Goal: Transaction & Acquisition: Purchase product/service

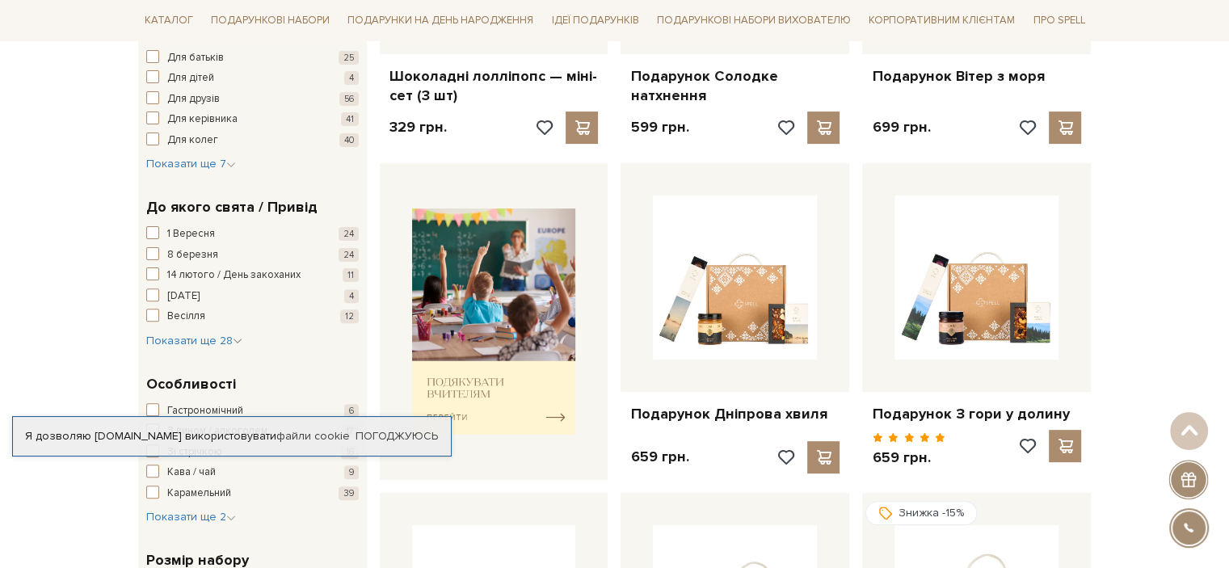
scroll to position [646, 0]
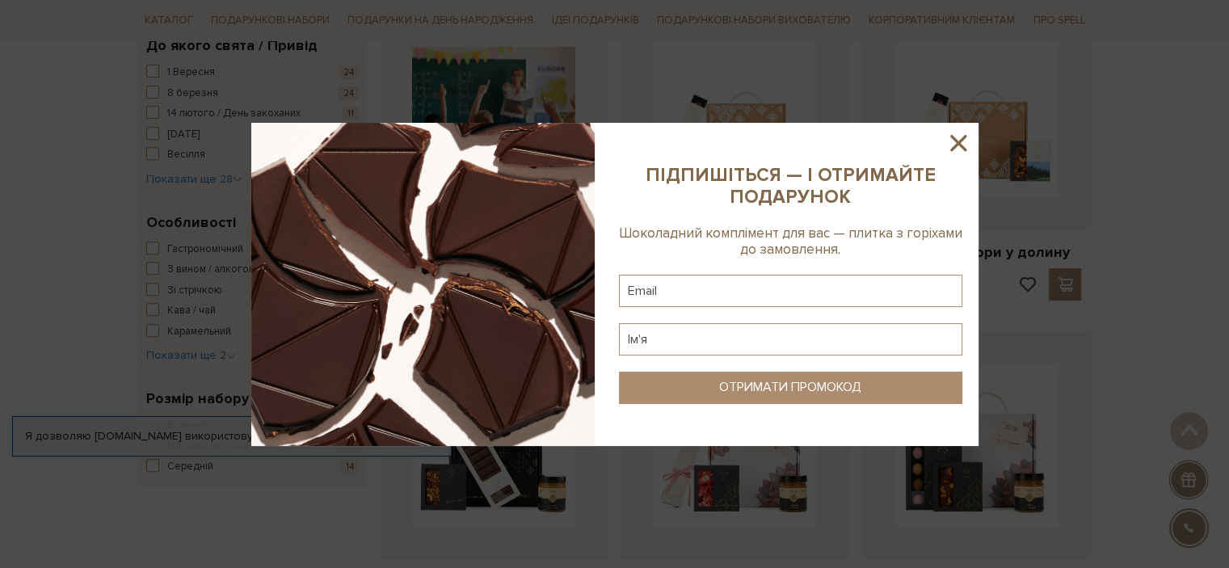
click at [958, 141] on icon at bounding box center [958, 143] width 16 height 16
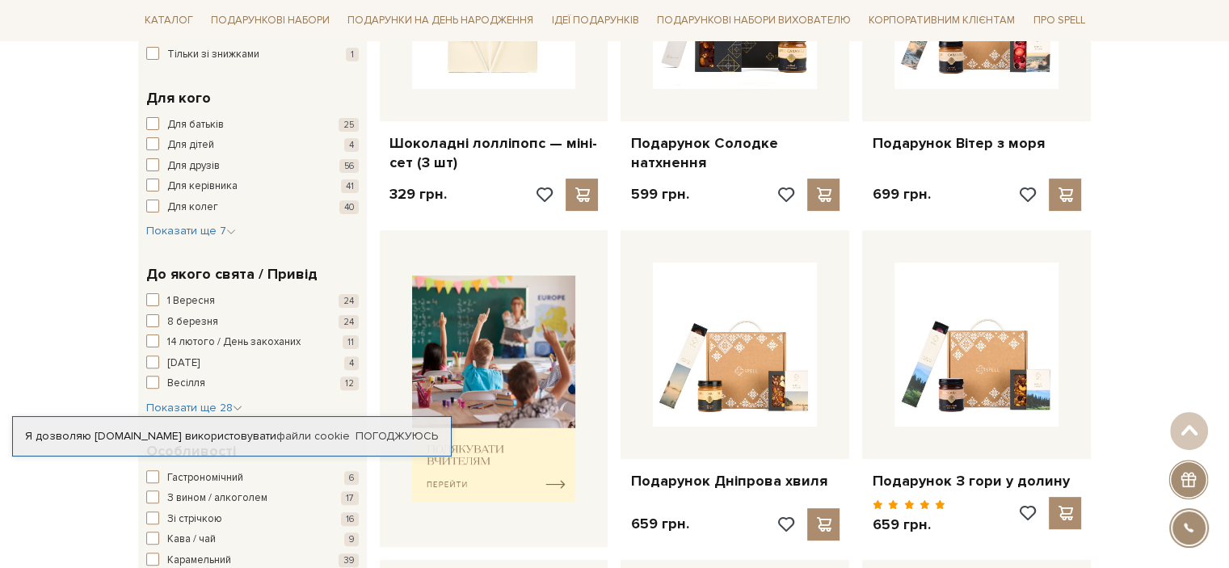
scroll to position [439, 0]
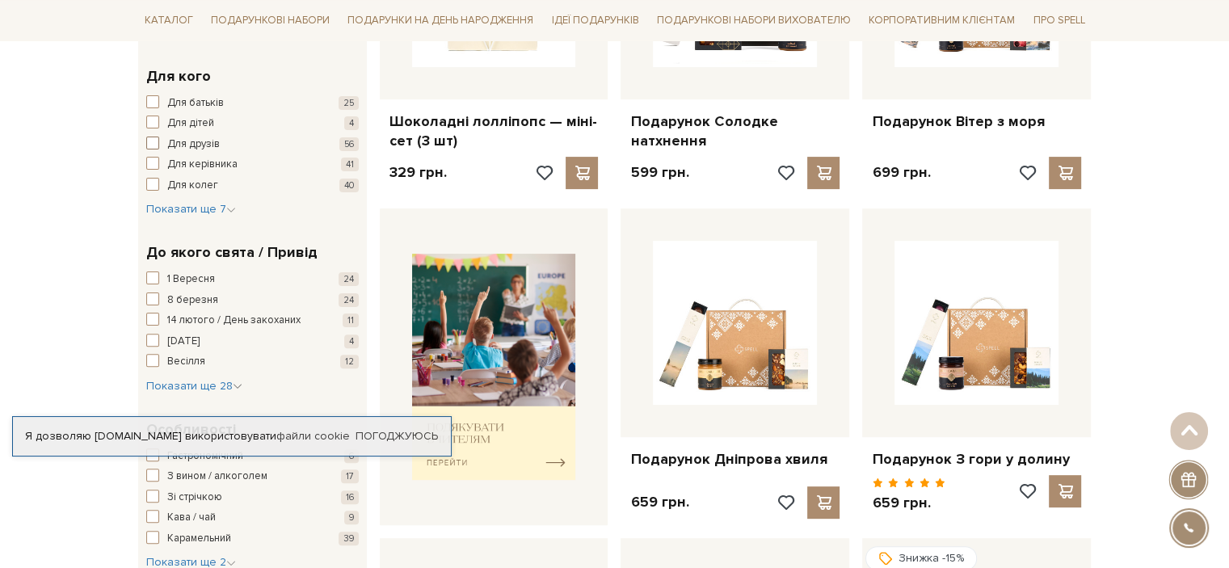
click at [204, 140] on span "Для друзів" at bounding box center [193, 145] width 53 height 16
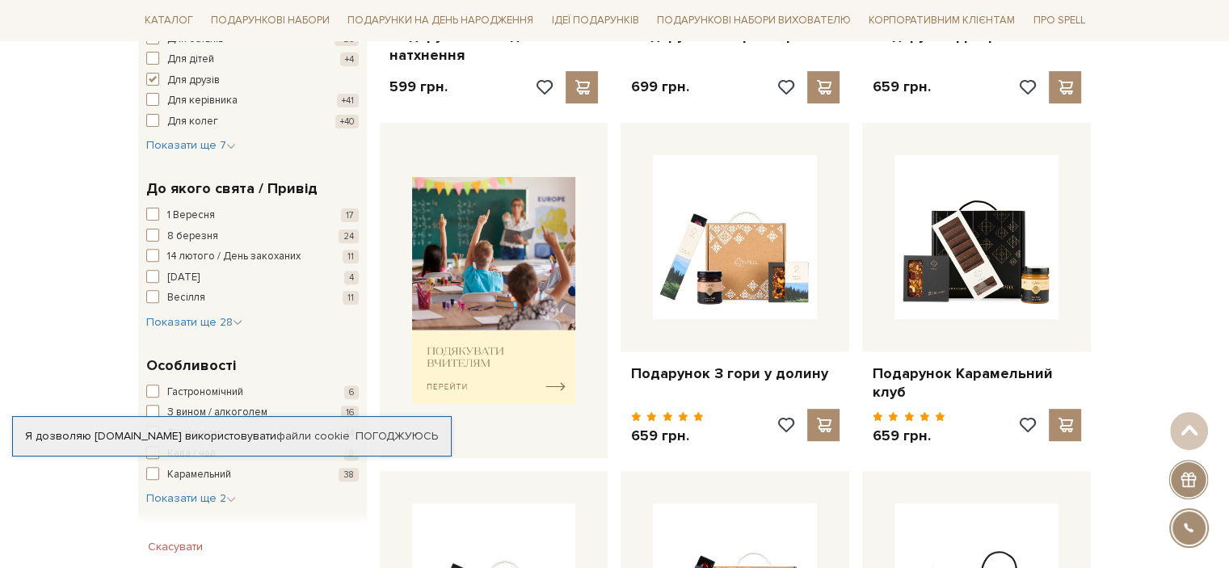
scroll to position [565, 0]
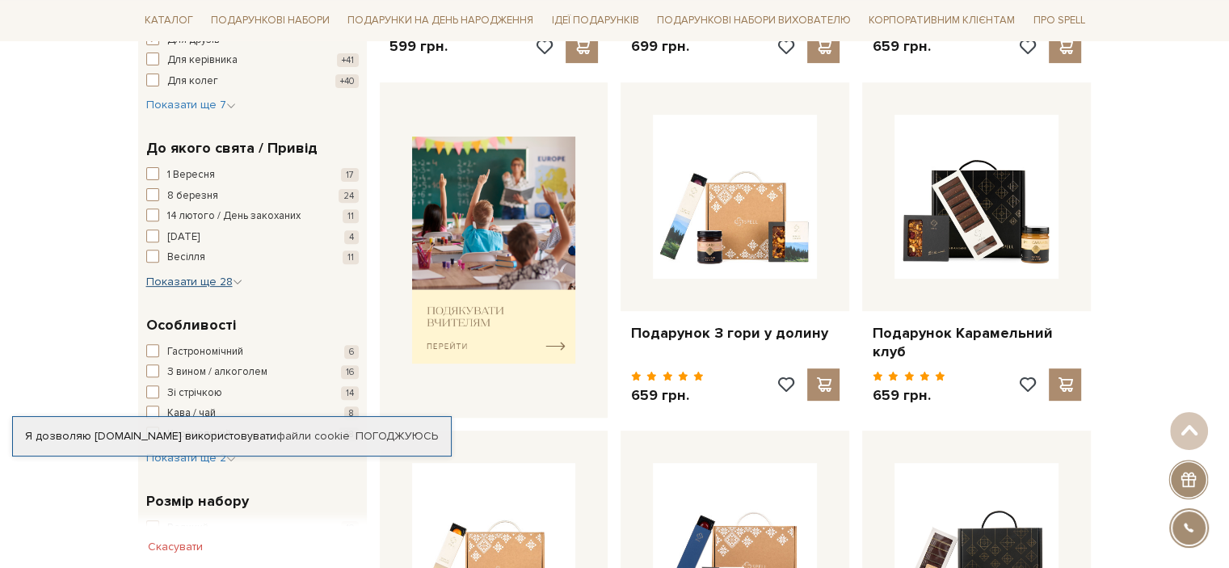
click at [171, 284] on span "Показати ще 28" at bounding box center [194, 282] width 96 height 14
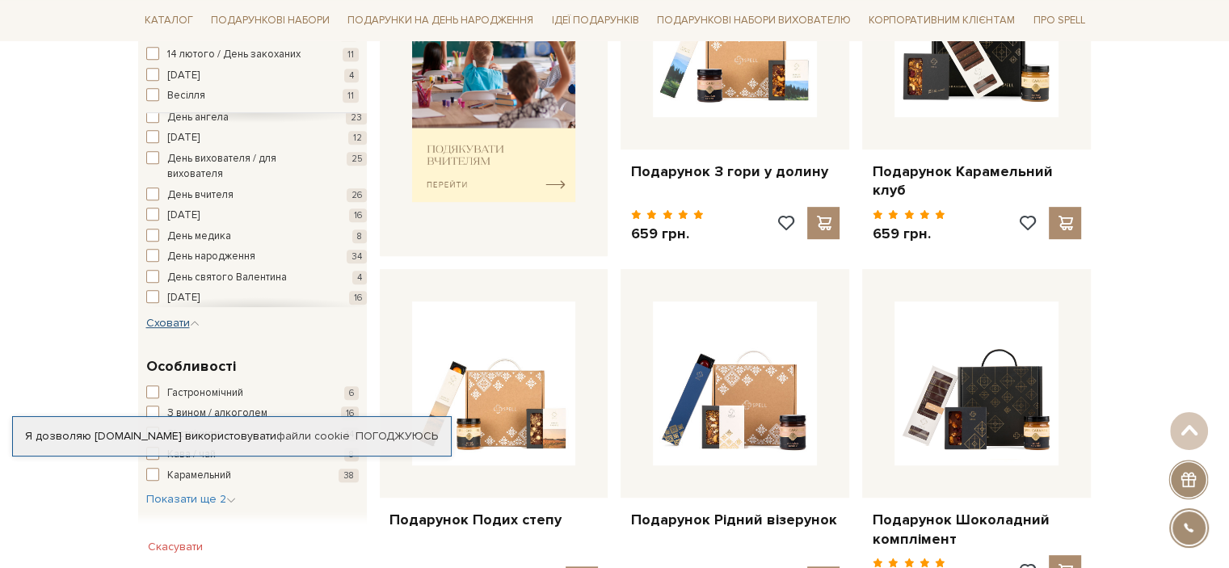
scroll to position [81, 0]
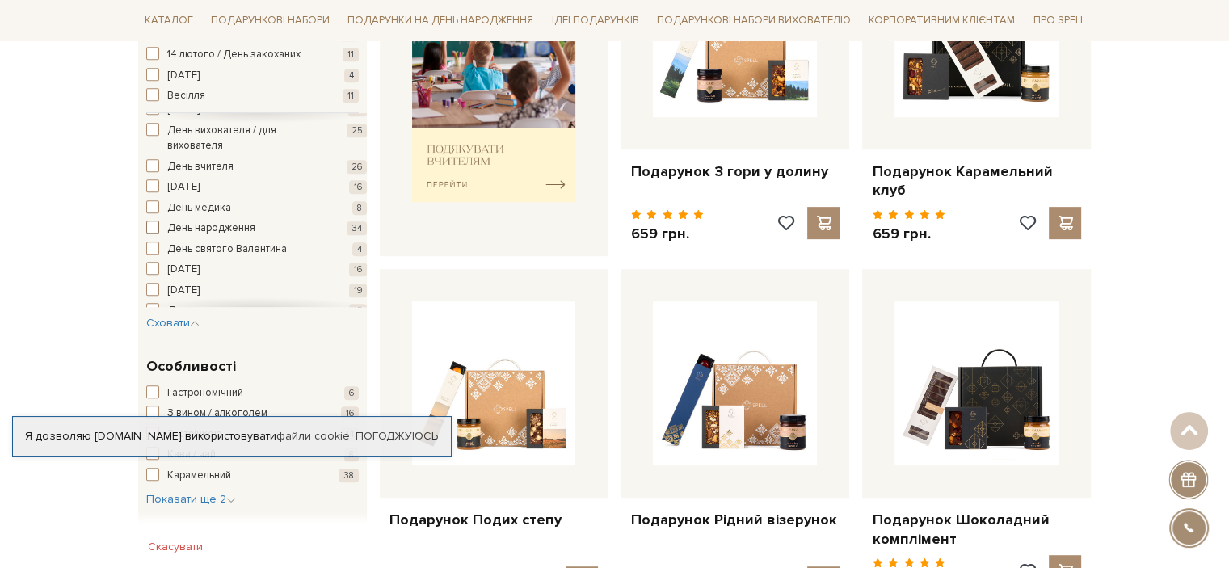
click at [239, 222] on span "День народження" at bounding box center [211, 229] width 88 height 16
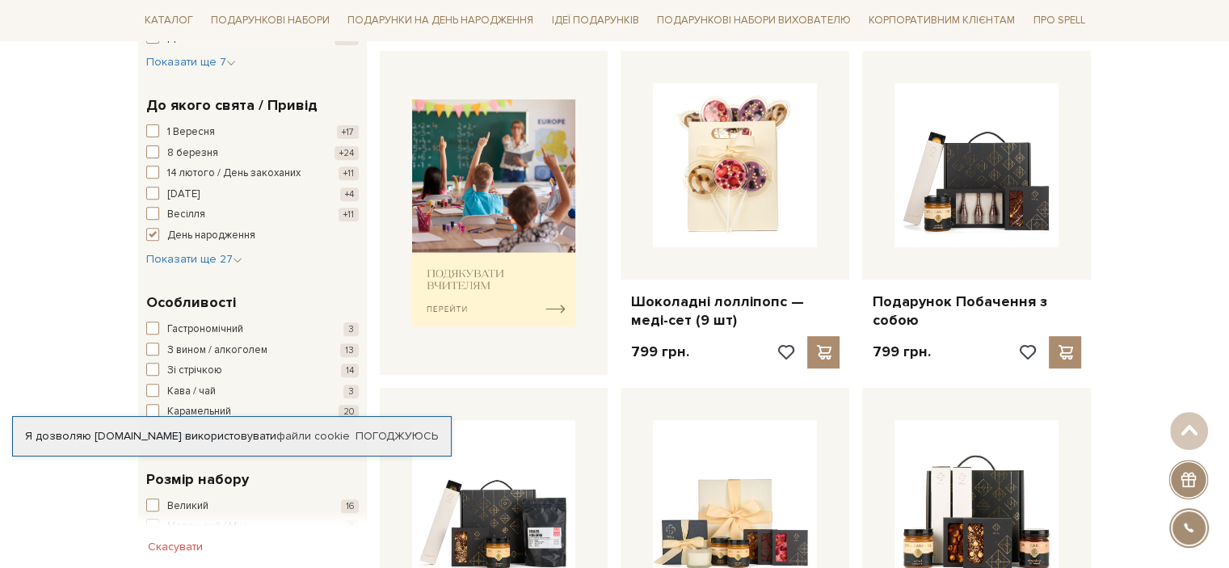
scroll to position [646, 0]
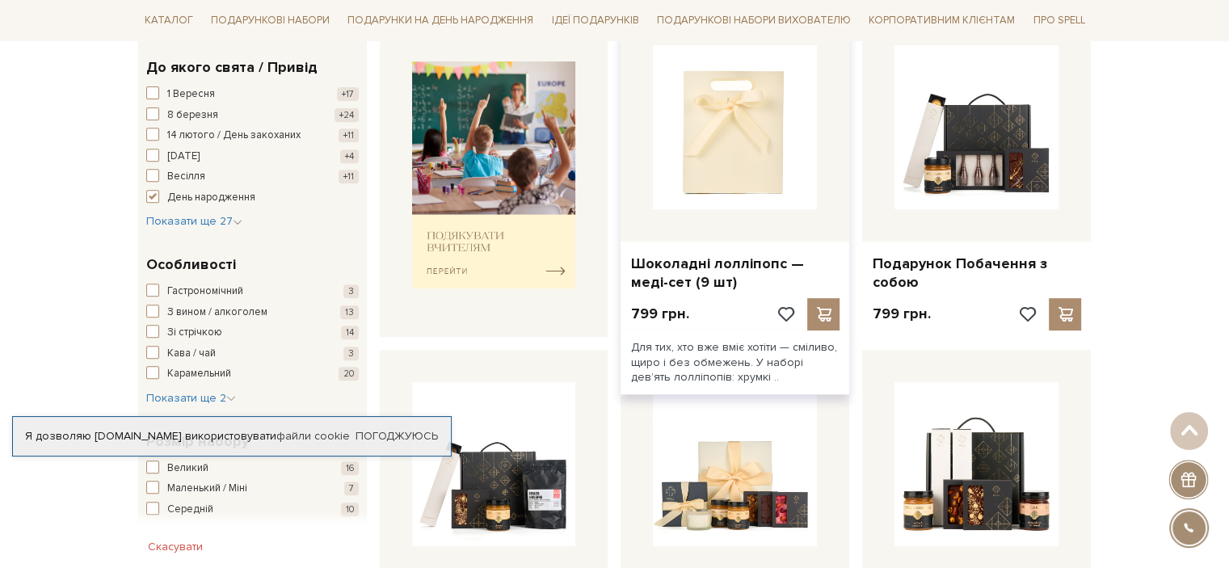
click at [754, 166] on img at bounding box center [735, 127] width 164 height 164
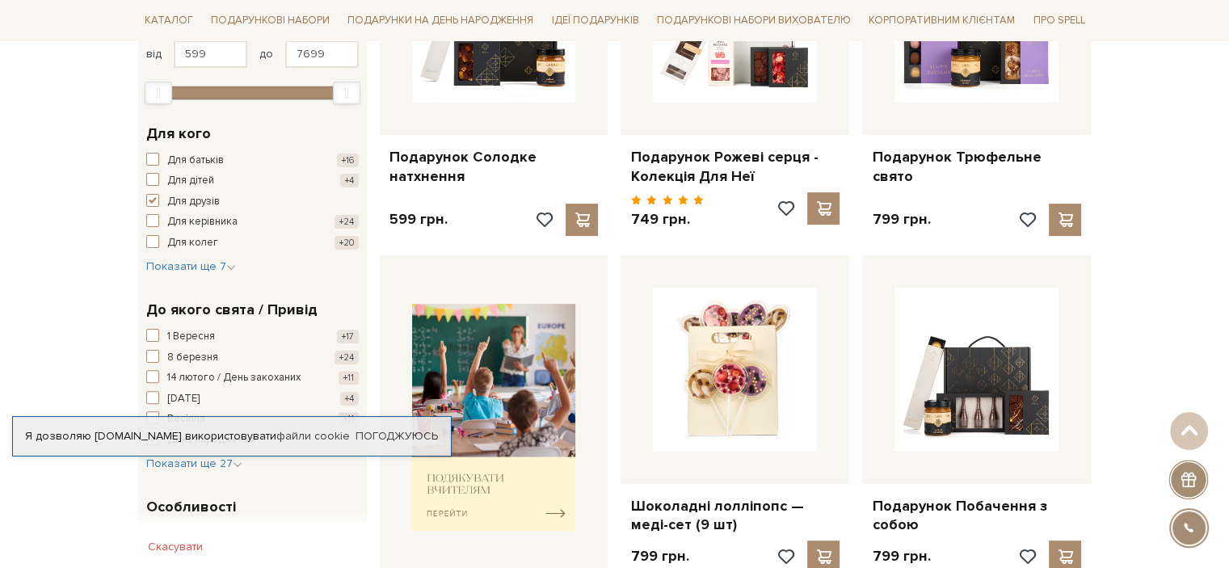
scroll to position [323, 0]
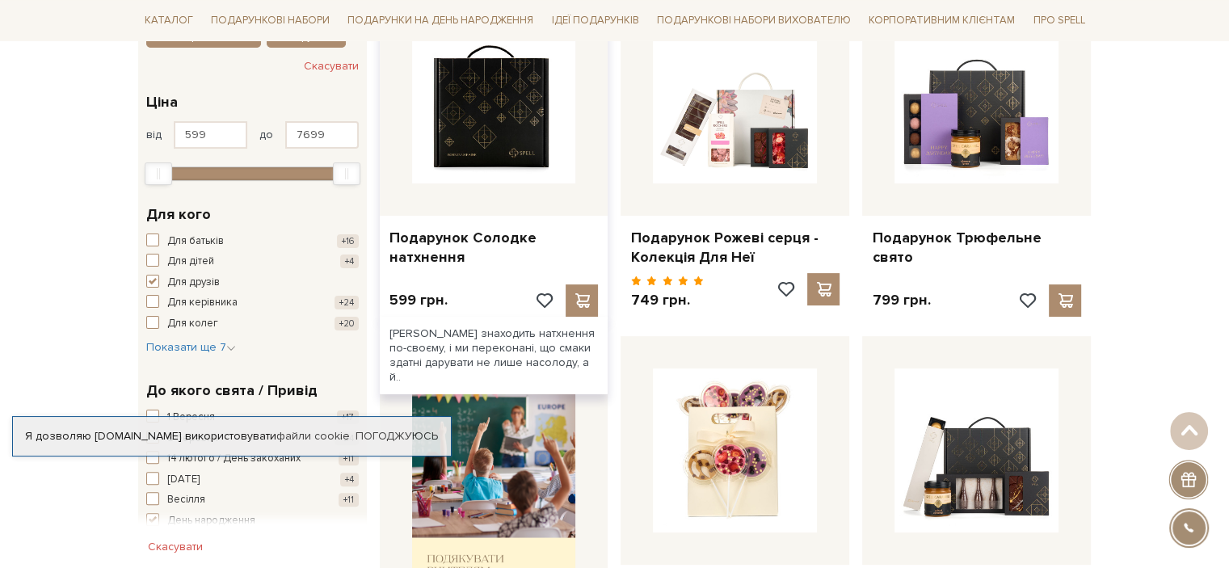
click at [539, 132] on img at bounding box center [494, 101] width 164 height 164
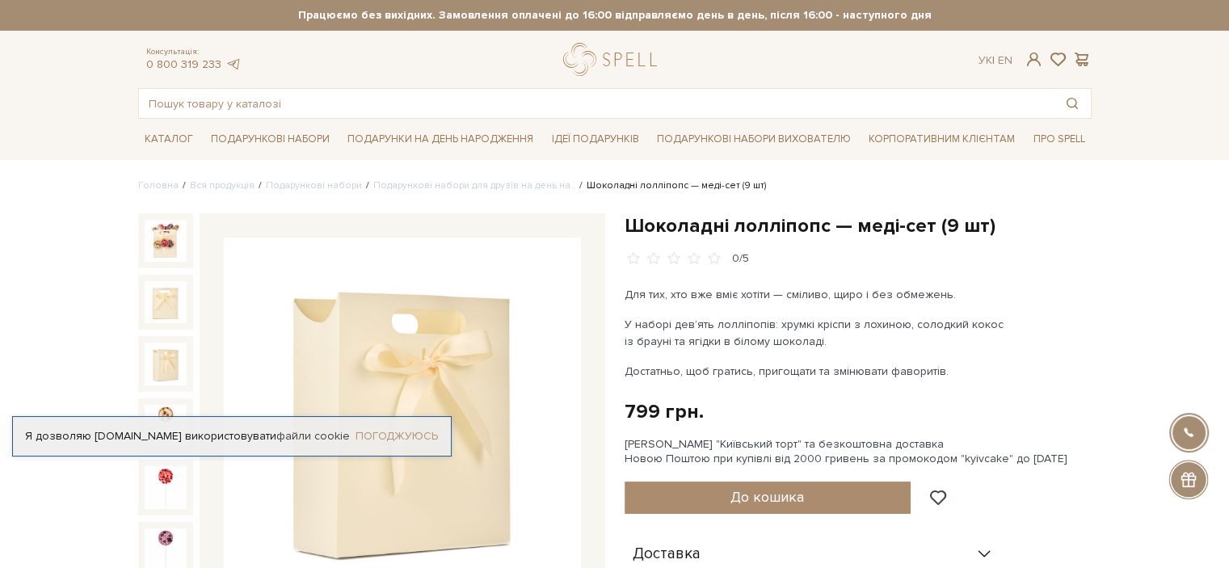
click at [387, 433] on link "Погоджуюсь" at bounding box center [396, 436] width 82 height 15
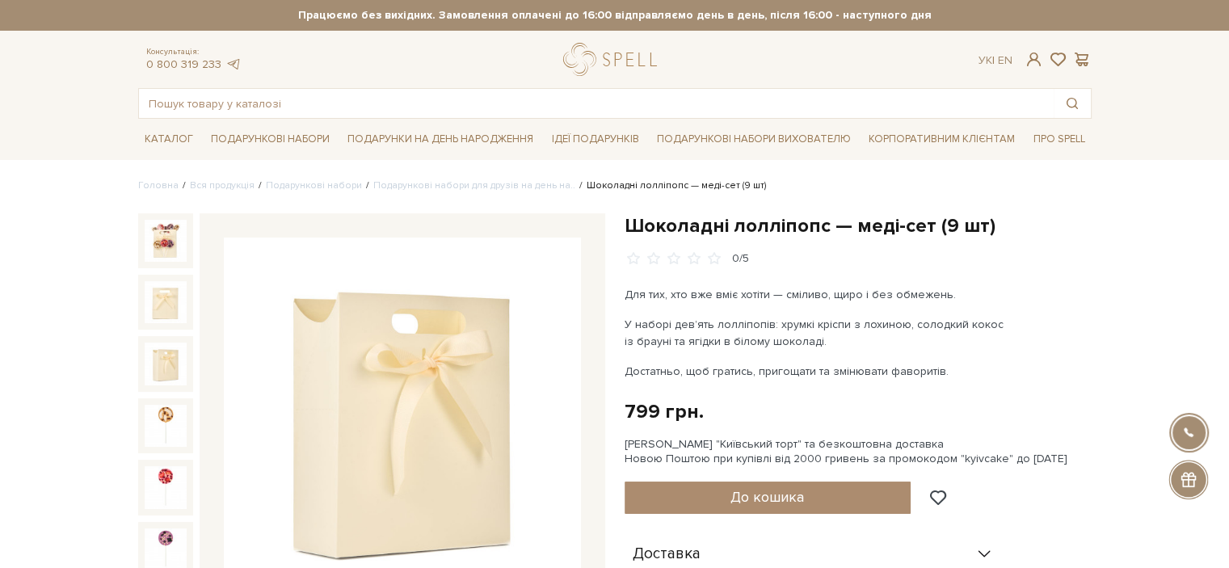
click at [563, 413] on img at bounding box center [402, 415] width 357 height 357
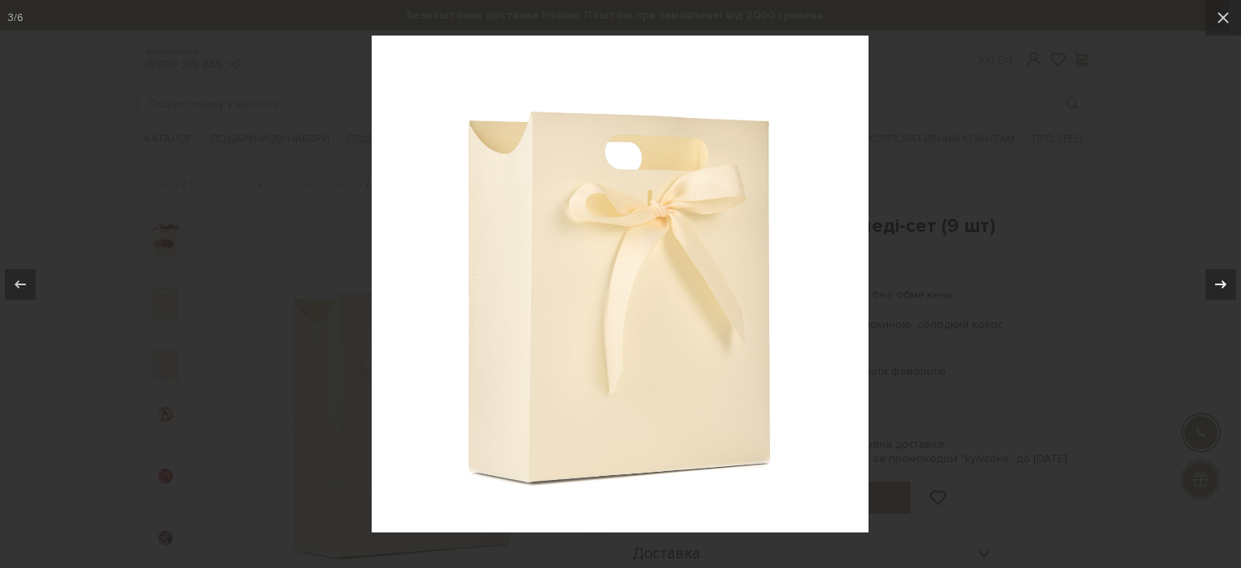
click at [1216, 284] on icon at bounding box center [1220, 283] width 11 height 8
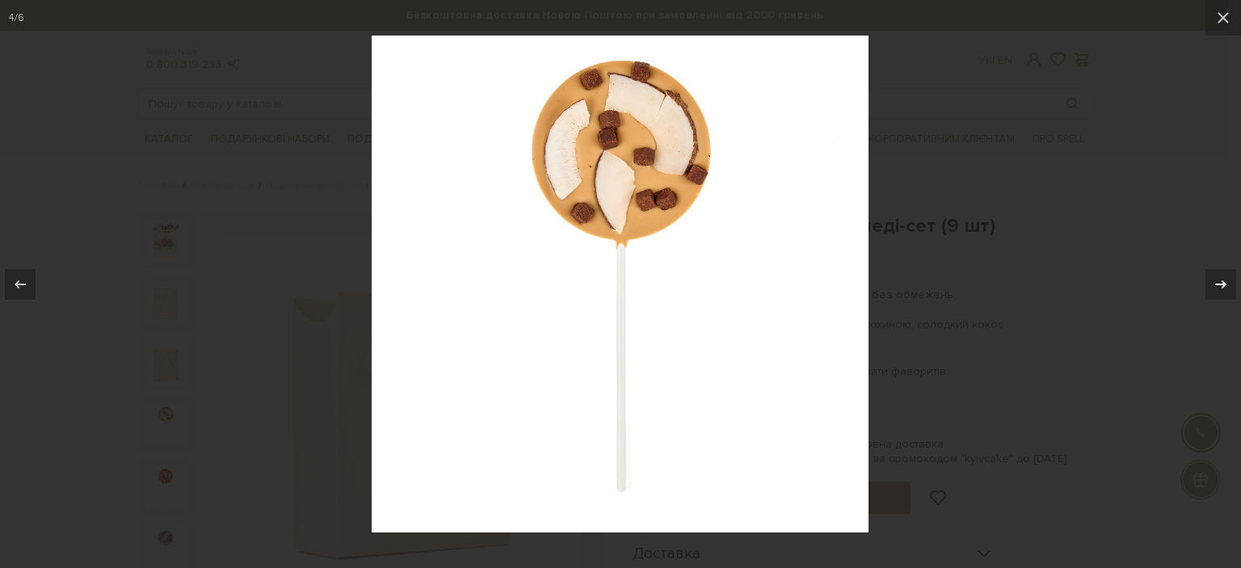
click at [1216, 284] on icon at bounding box center [1220, 283] width 11 height 8
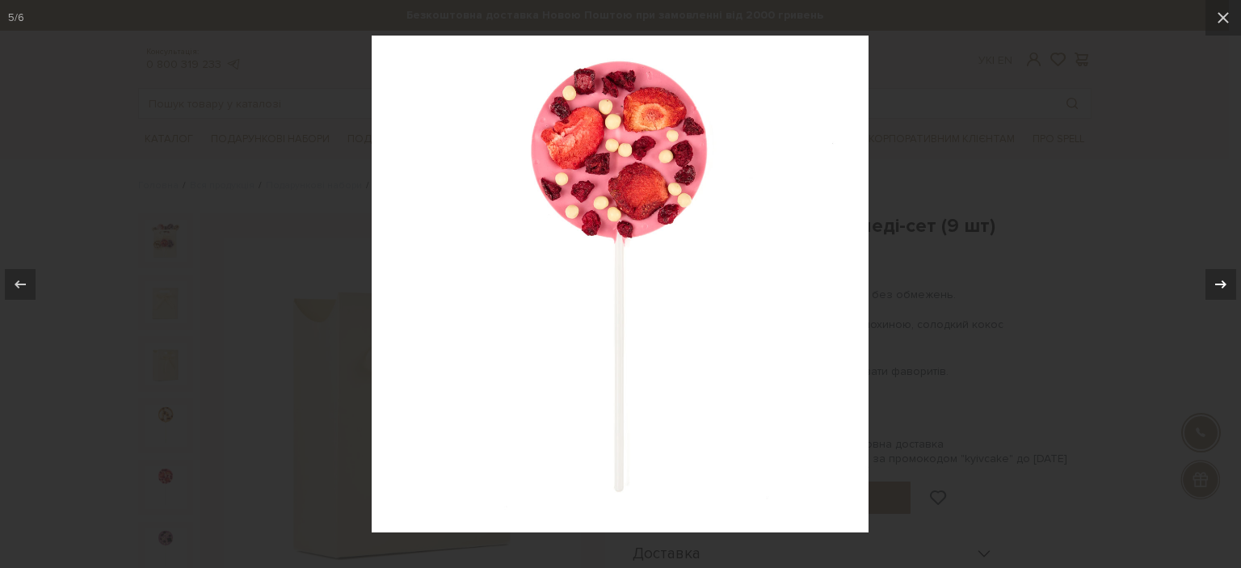
click at [1216, 284] on icon at bounding box center [1220, 283] width 11 height 8
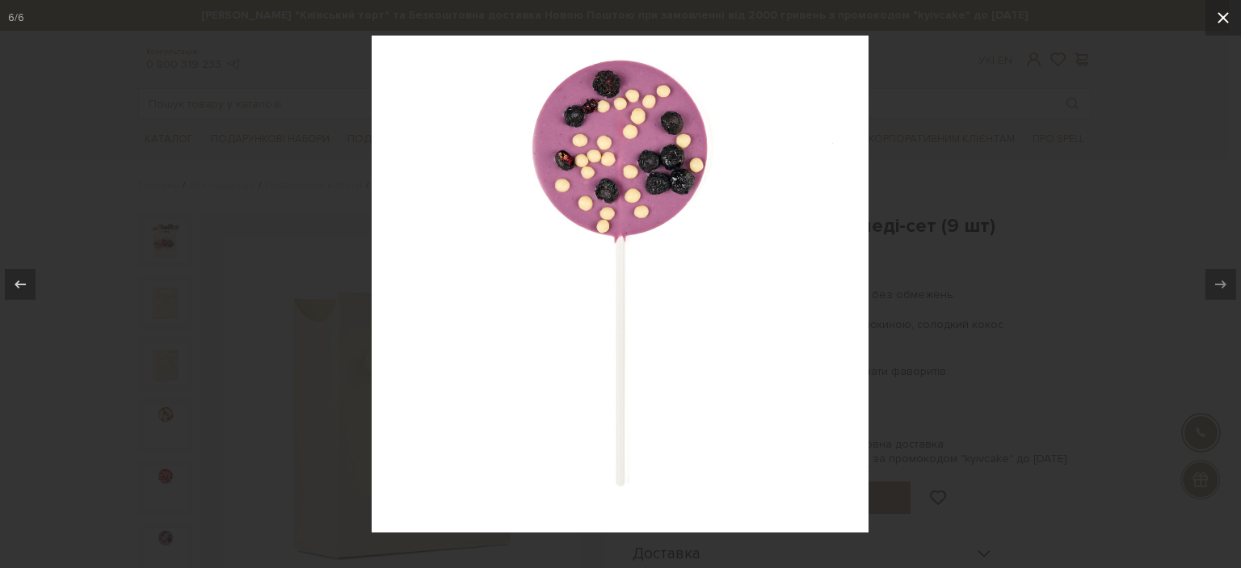
click at [1221, 22] on icon at bounding box center [1222, 17] width 19 height 19
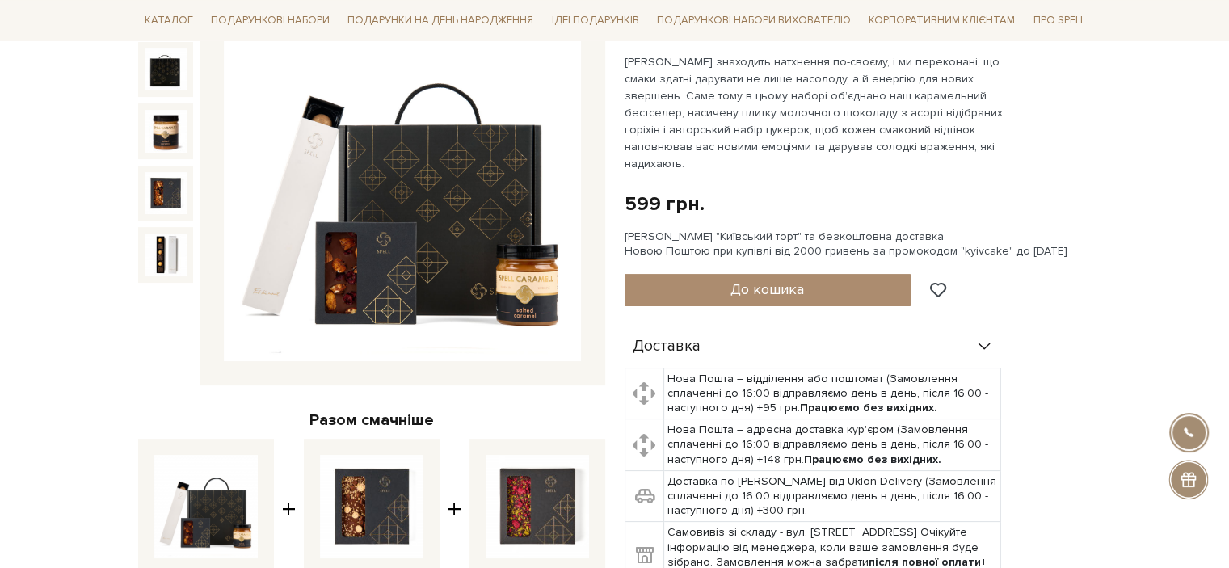
scroll to position [242, 0]
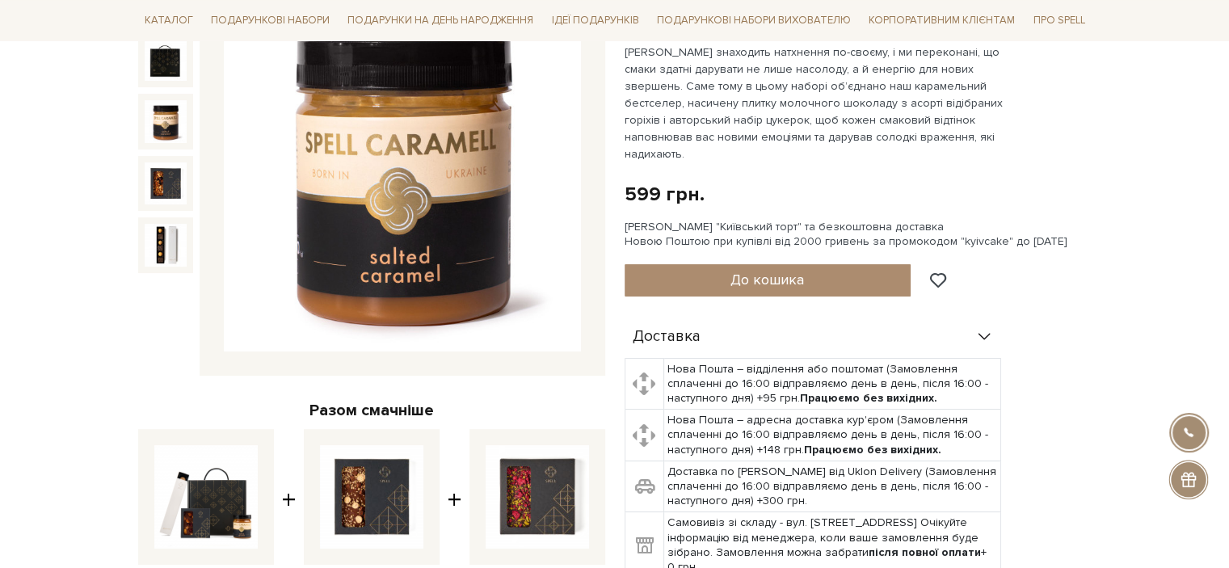
click at [174, 124] on img at bounding box center [166, 121] width 42 height 42
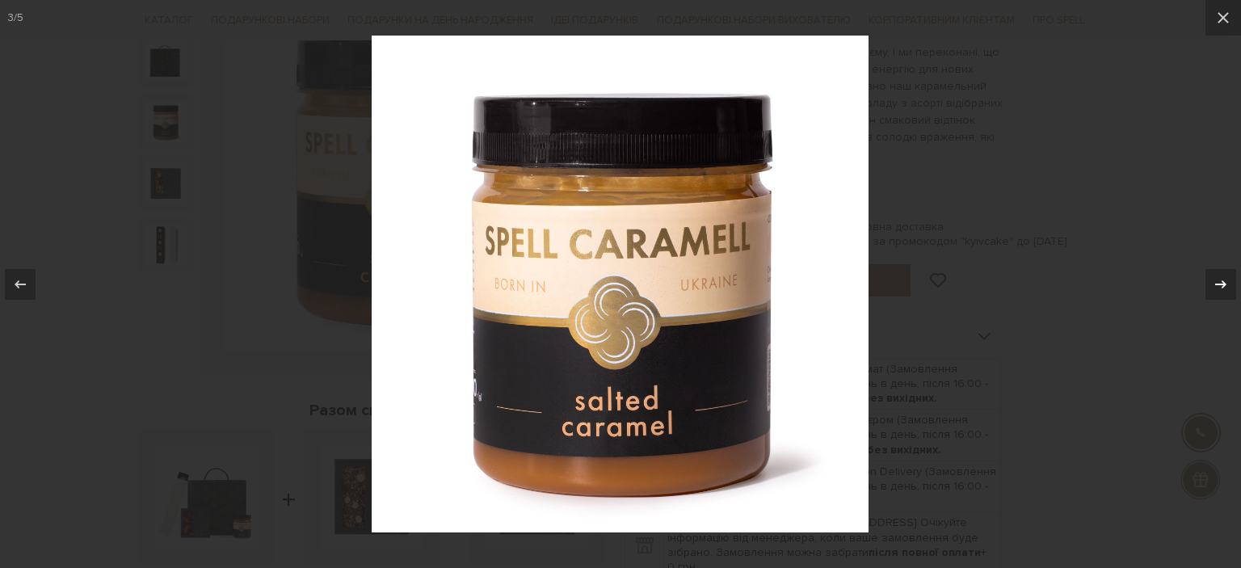
click at [1214, 284] on icon at bounding box center [1220, 284] width 19 height 19
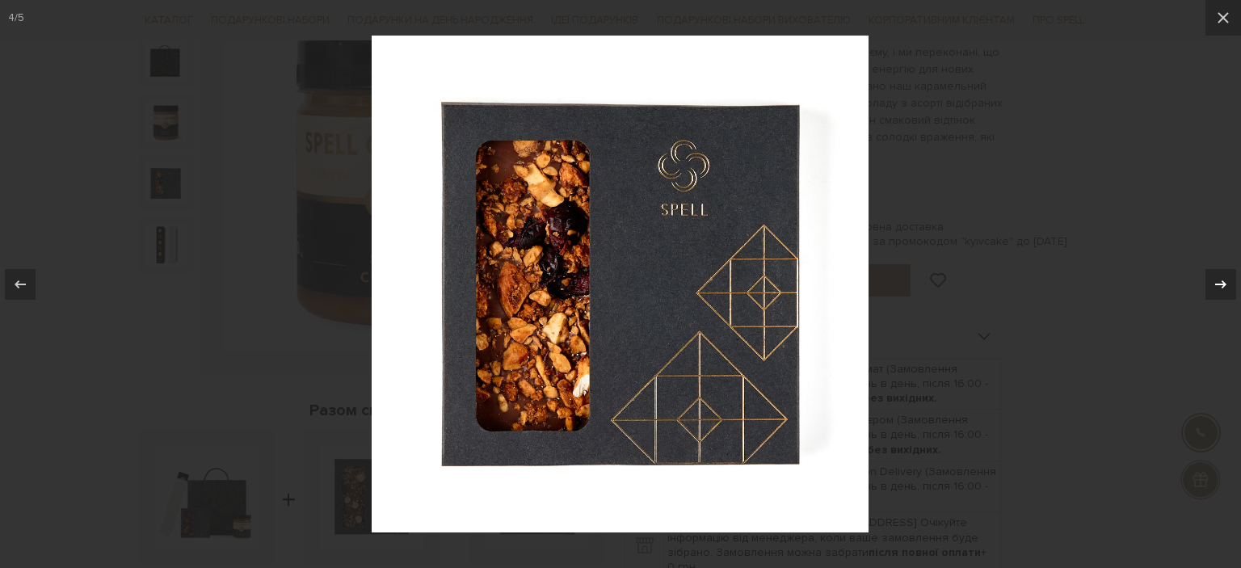
click at [1214, 284] on icon at bounding box center [1220, 284] width 19 height 19
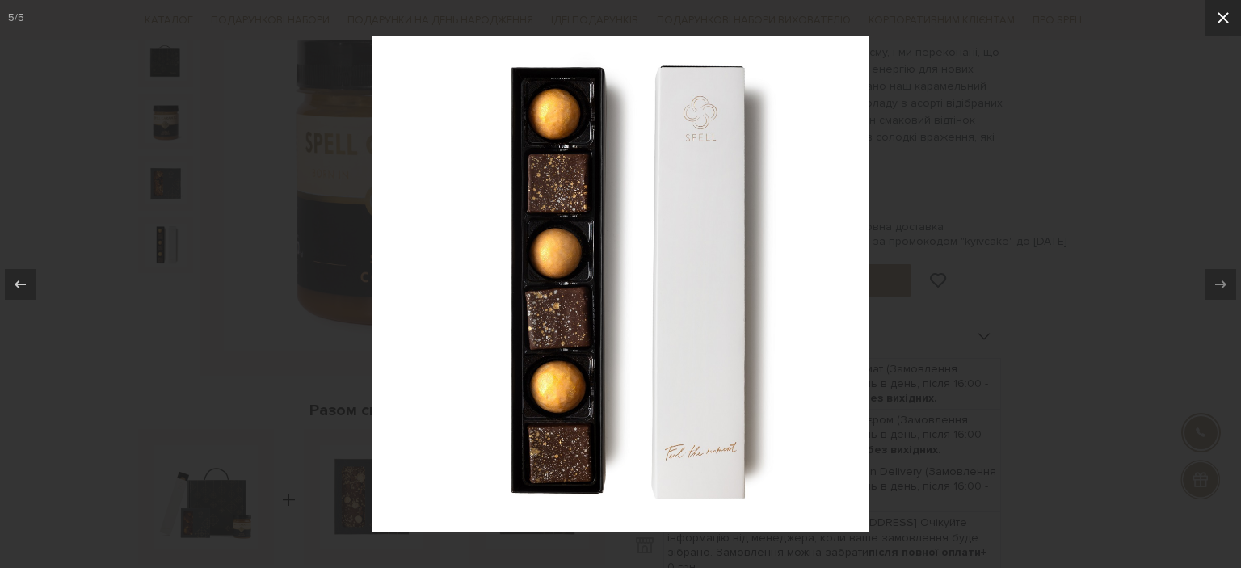
click at [1225, 18] on icon at bounding box center [1222, 17] width 19 height 19
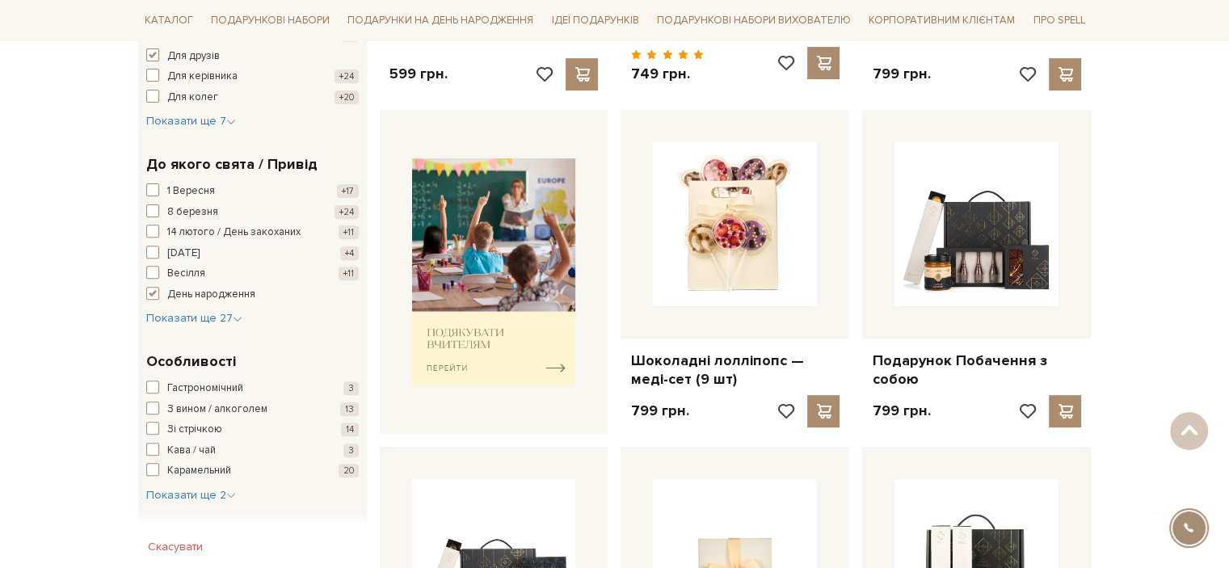
scroll to position [555, 0]
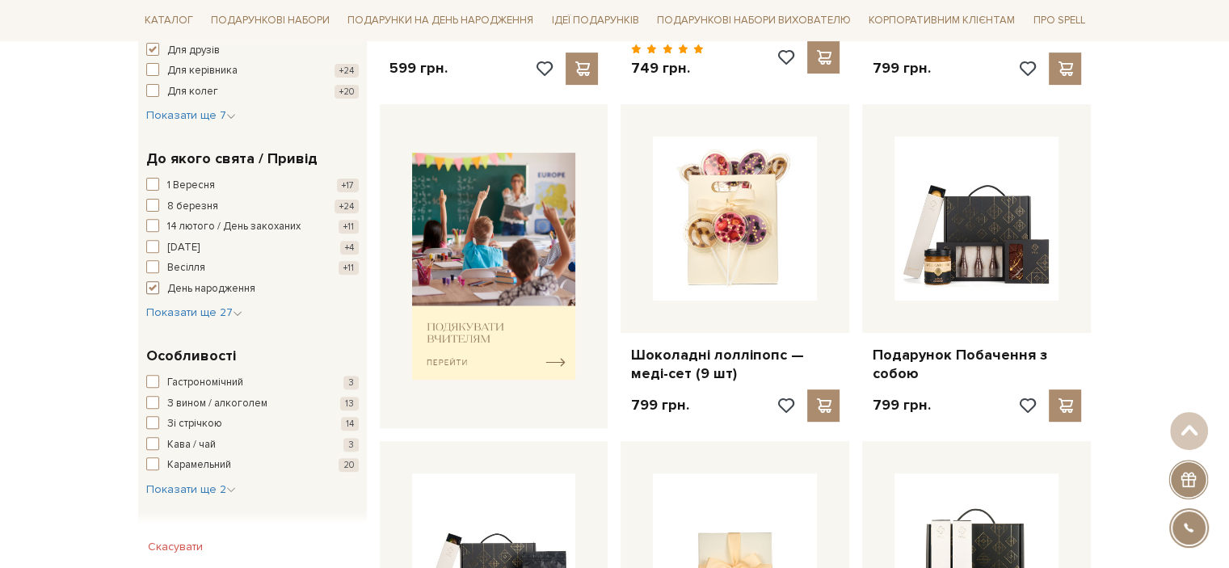
click at [153, 283] on span "button" at bounding box center [152, 287] width 13 height 13
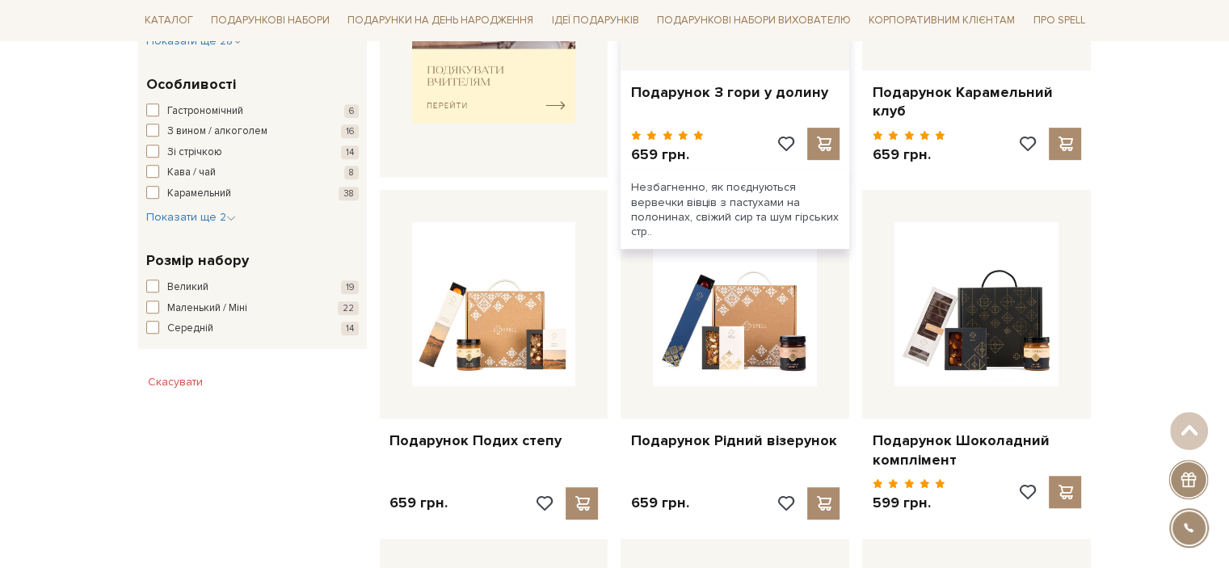
scroll to position [889, 0]
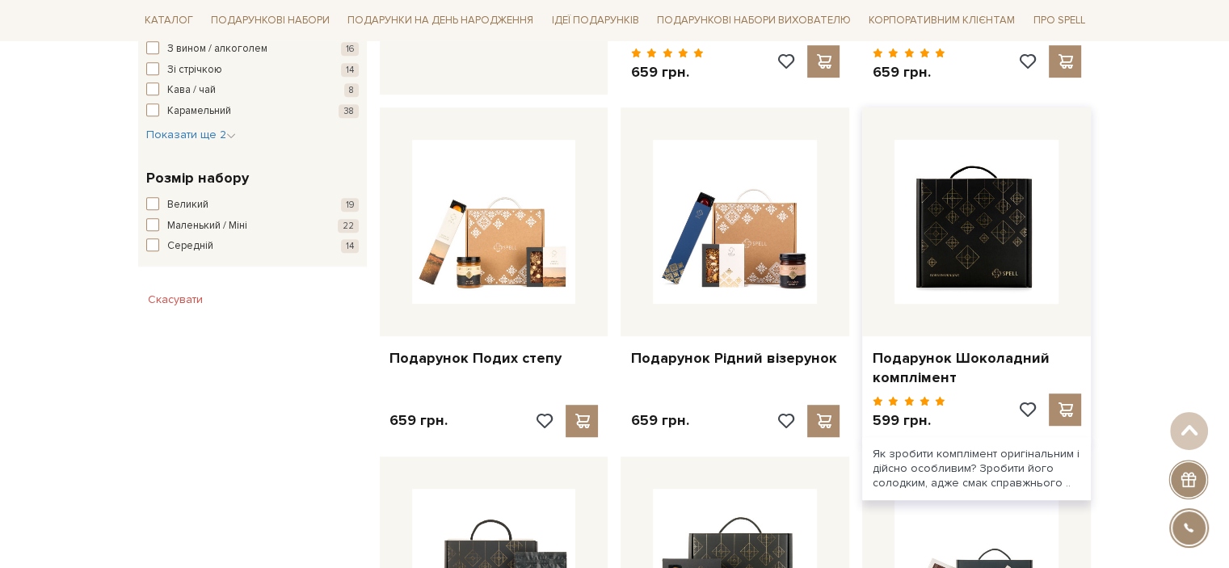
click at [971, 214] on img at bounding box center [976, 222] width 164 height 164
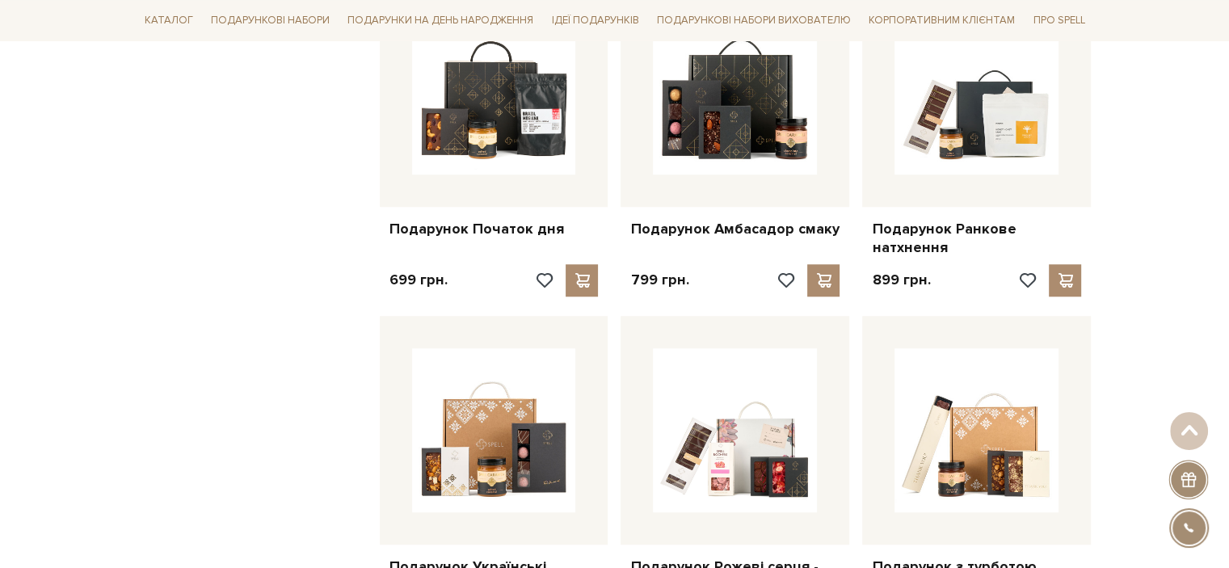
scroll to position [1454, 0]
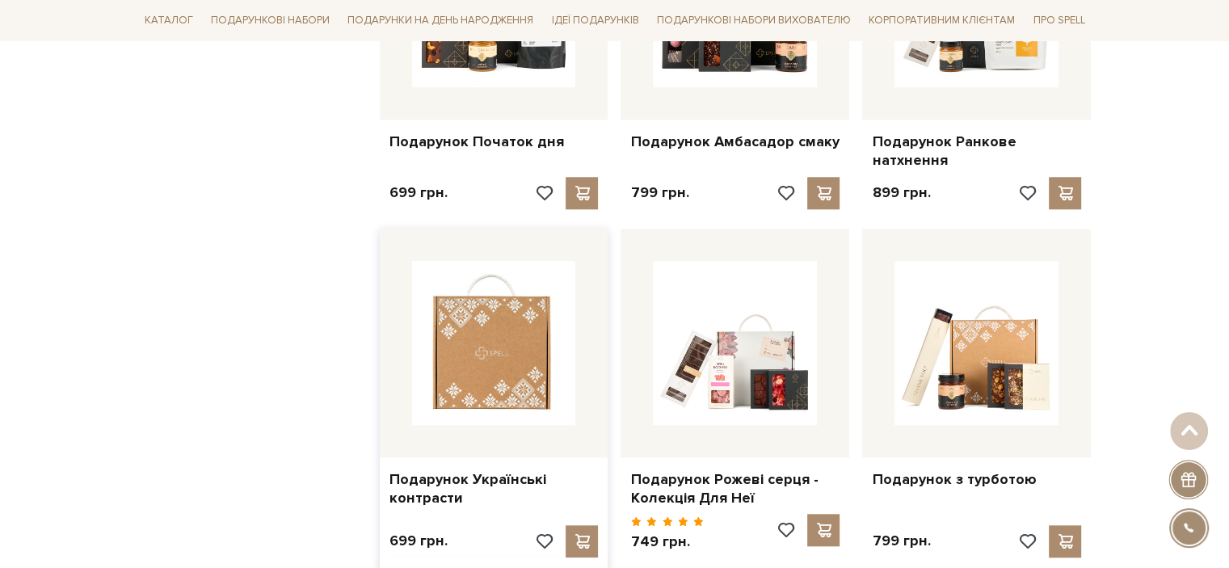
click at [492, 358] on img at bounding box center [494, 343] width 164 height 164
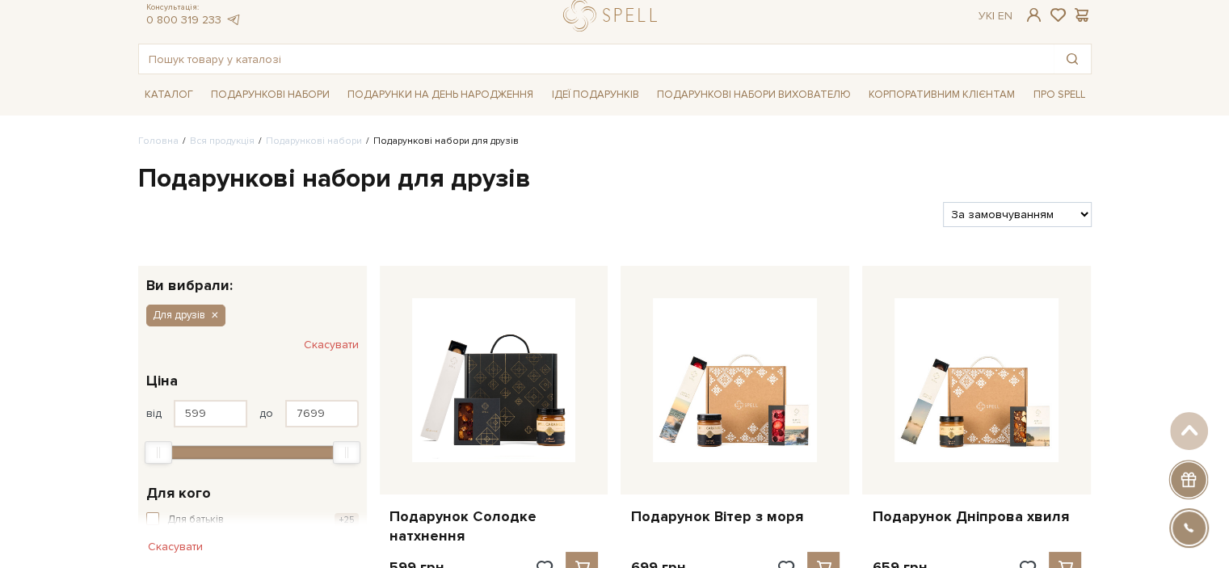
scroll to position [0, 0]
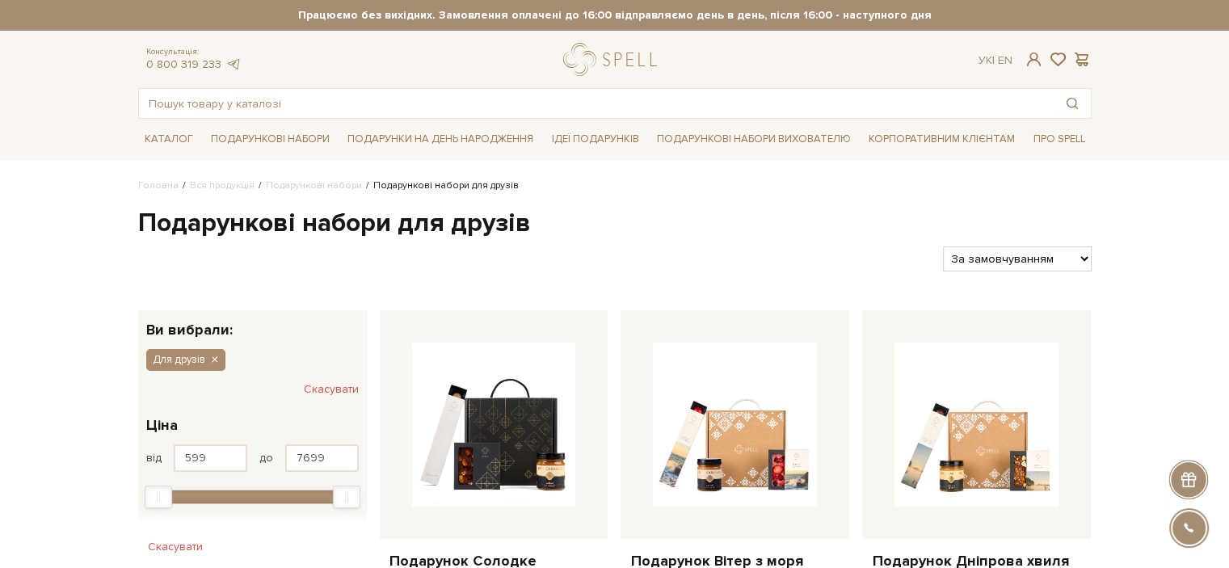
click at [1067, 260] on select "За замовчуванням За Ціною (зростання) За Ціною (зменшення) Новинки За популярні…" at bounding box center [1017, 258] width 148 height 25
select select "https://spellchocolate.com/our-productions/podarunkovi-box/dlja-druziv?sort=p.p…"
click at [943, 246] on select "За замовчуванням За Ціною (зростання) За Ціною (зменшення) Новинки За популярні…" at bounding box center [1017, 258] width 148 height 25
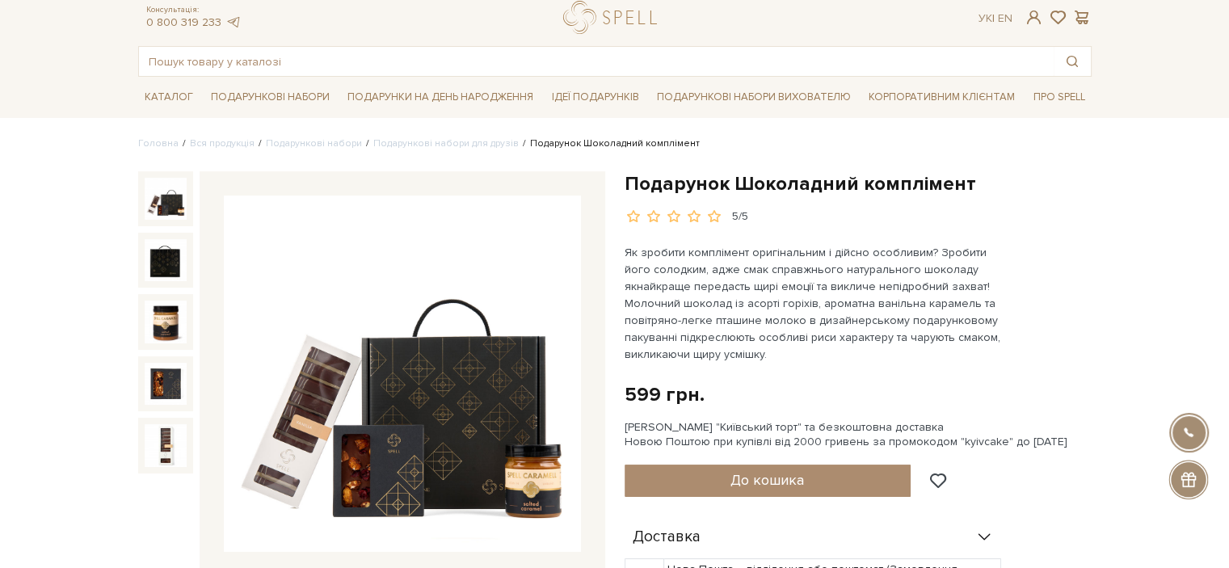
scroll to position [81, 0]
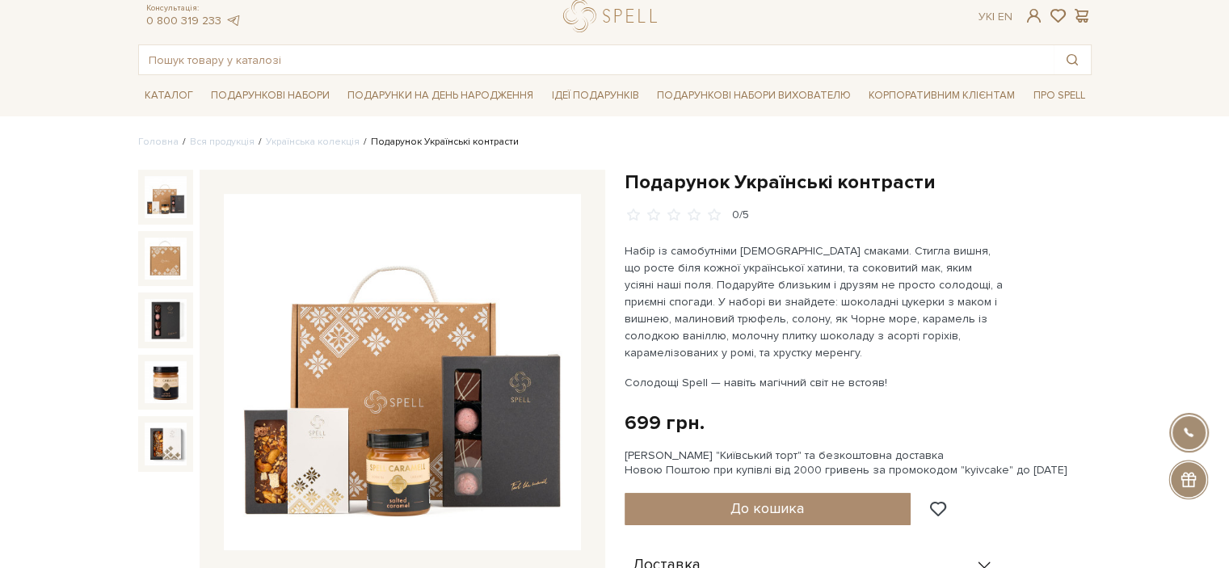
scroll to position [81, 0]
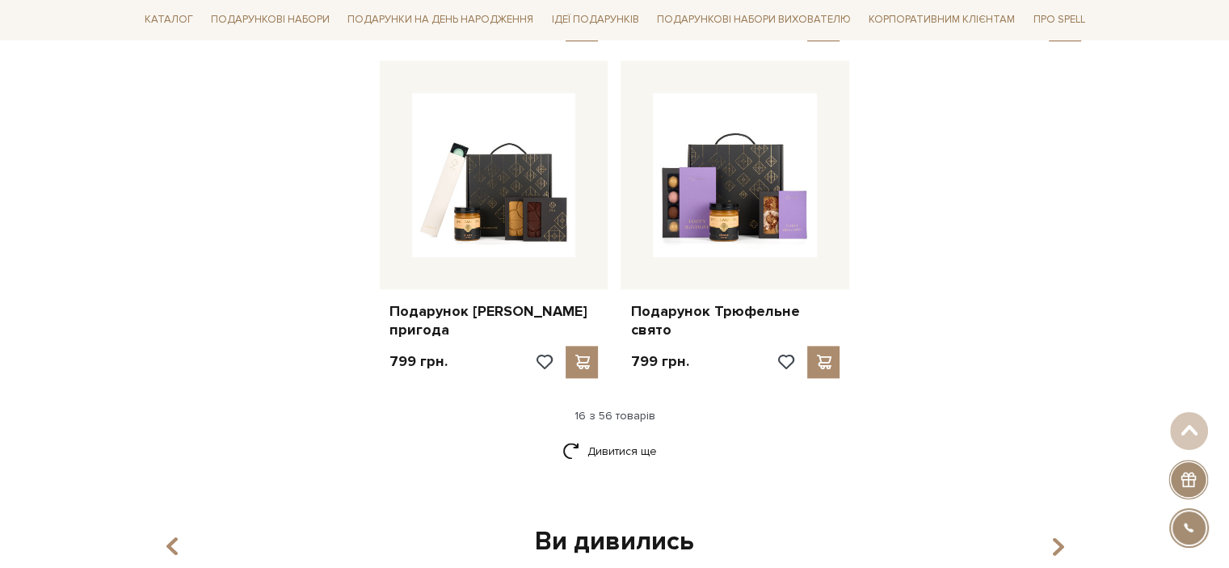
scroll to position [2019, 0]
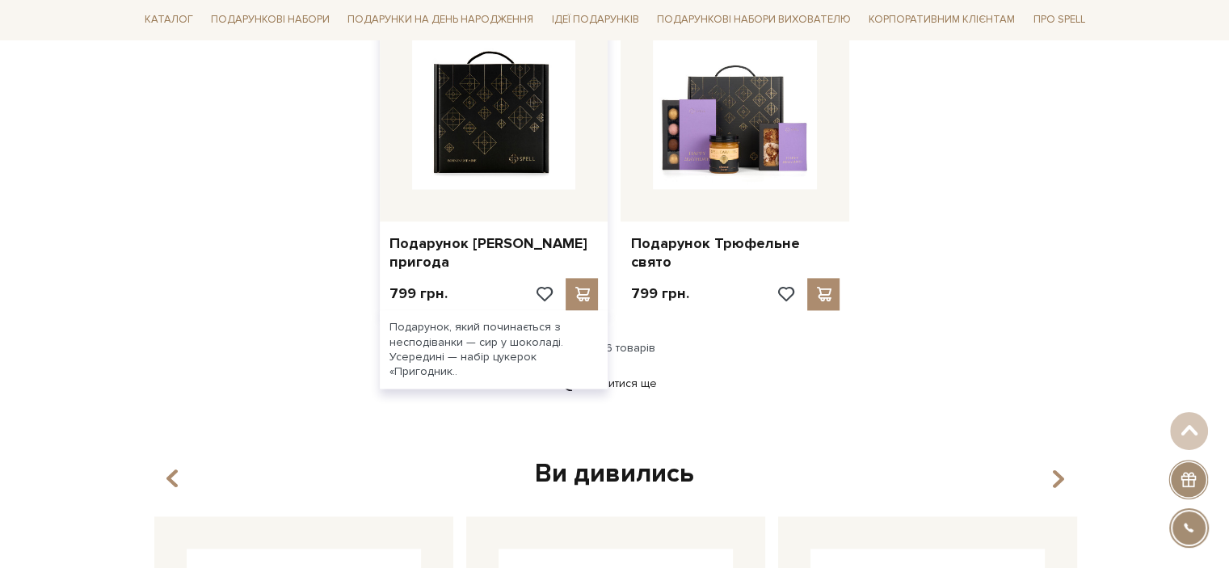
click at [496, 111] on img at bounding box center [494, 107] width 164 height 164
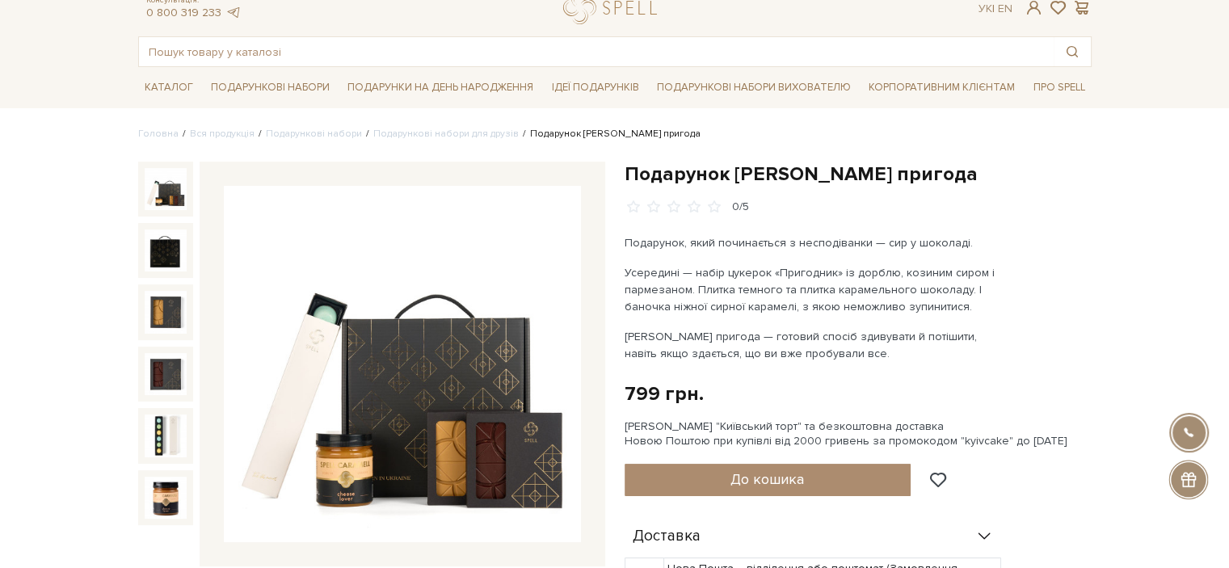
scroll to position [81, 0]
